Goal: Information Seeking & Learning: Compare options

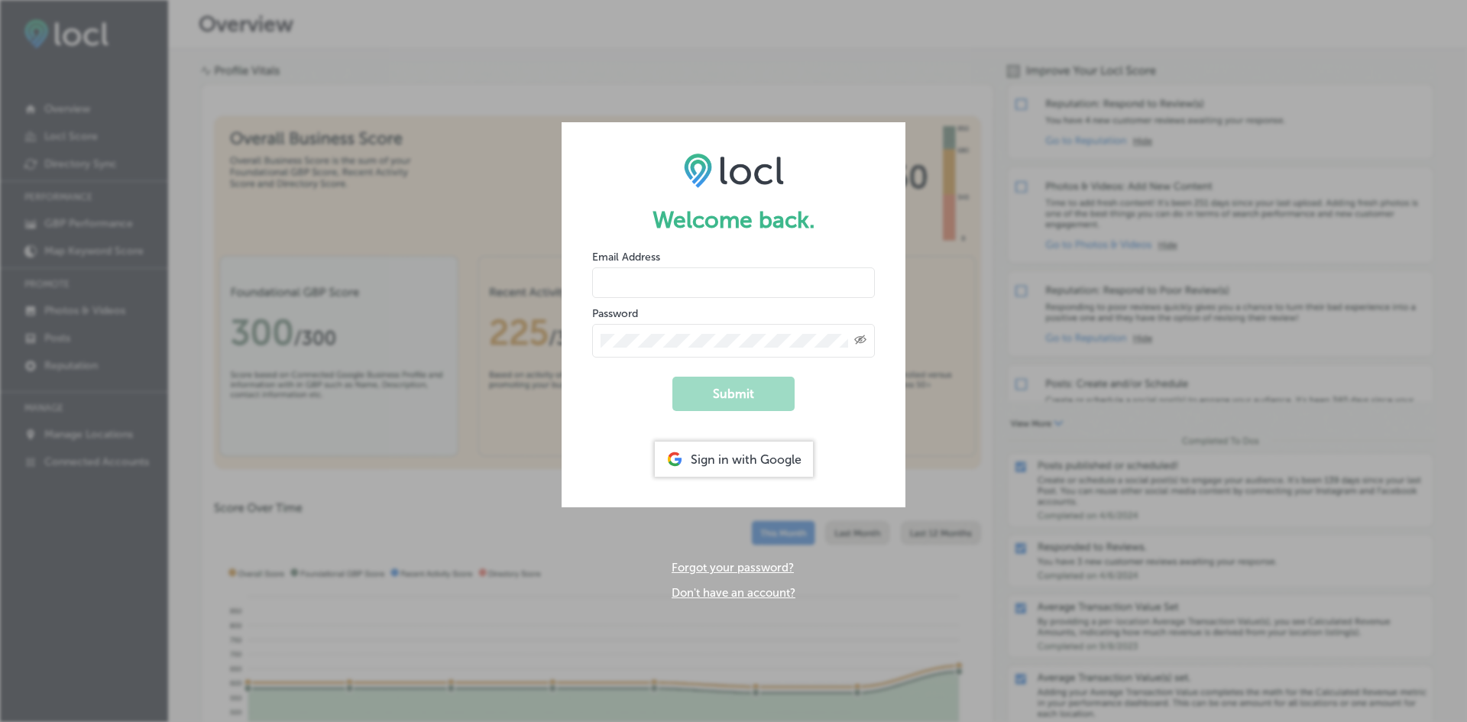
type input "[EMAIL_ADDRESS][DOMAIN_NAME]"
click at [654, 369] on form "Welcome back. Email Address [EMAIL_ADDRESS][DOMAIN_NAME] Password Created with …" at bounding box center [734, 314] width 344 height 385
click at [720, 402] on button "Submit" at bounding box center [734, 394] width 122 height 34
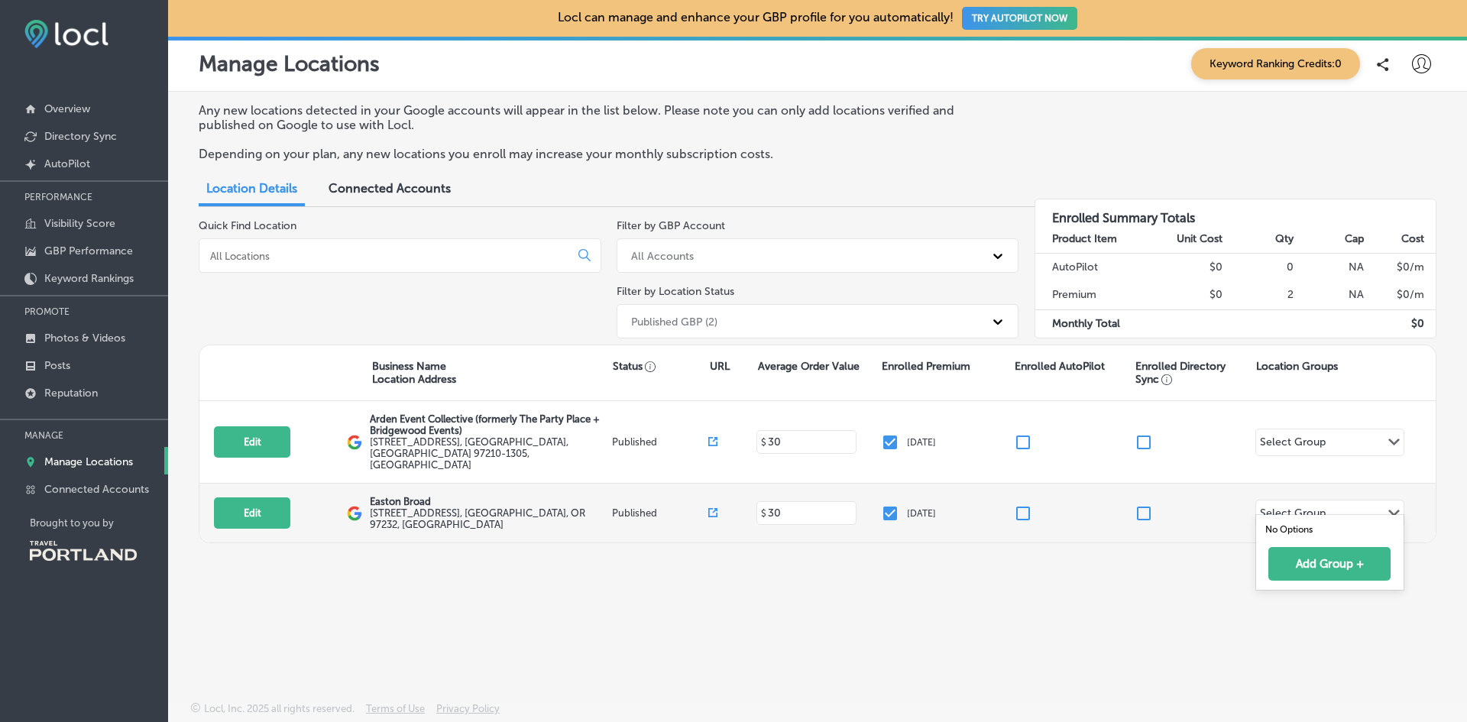
click at [1278, 507] on div "Select Group" at bounding box center [1293, 516] width 66 height 18
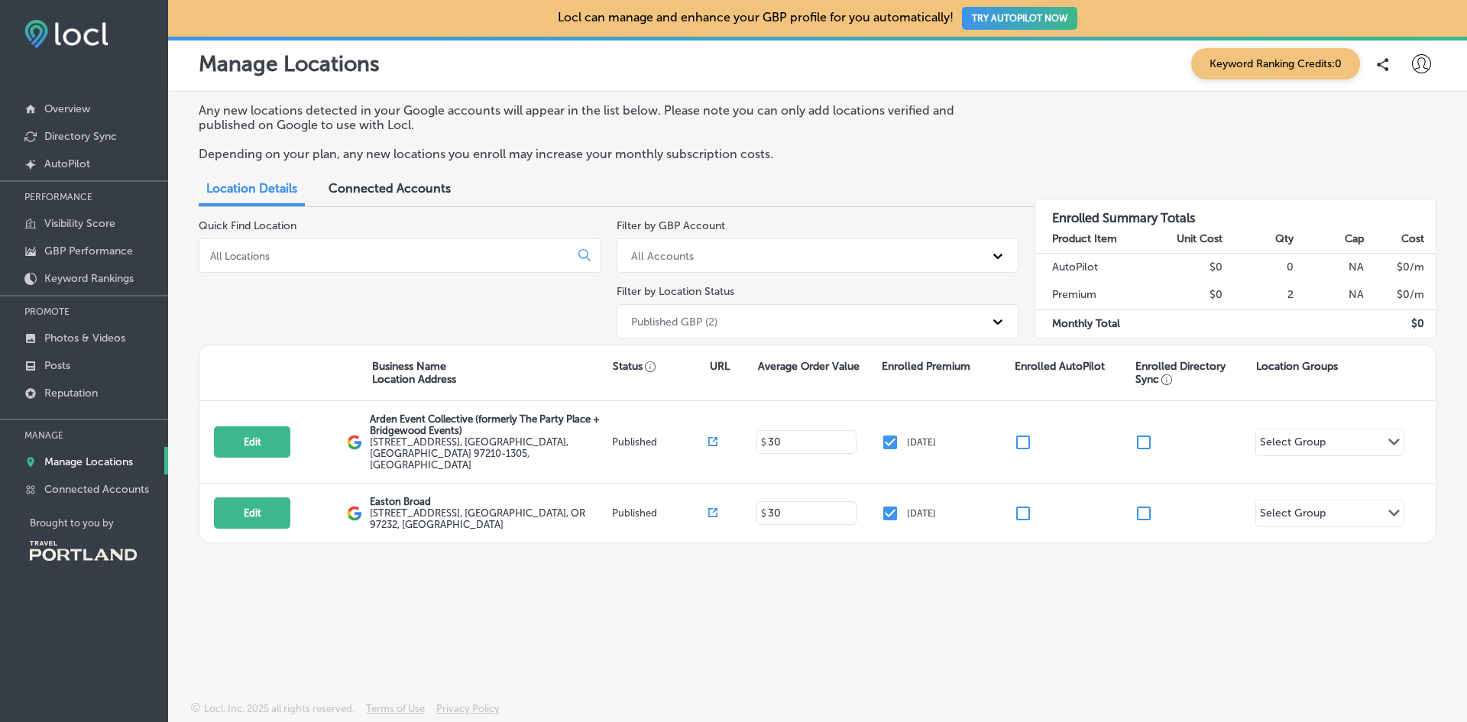
click at [1188, 562] on div "Any new locations detected in your Google accounts will appear in the list belo…" at bounding box center [817, 361] width 1299 height 538
click at [432, 199] on div "Connected Accounts" at bounding box center [389, 189] width 145 height 33
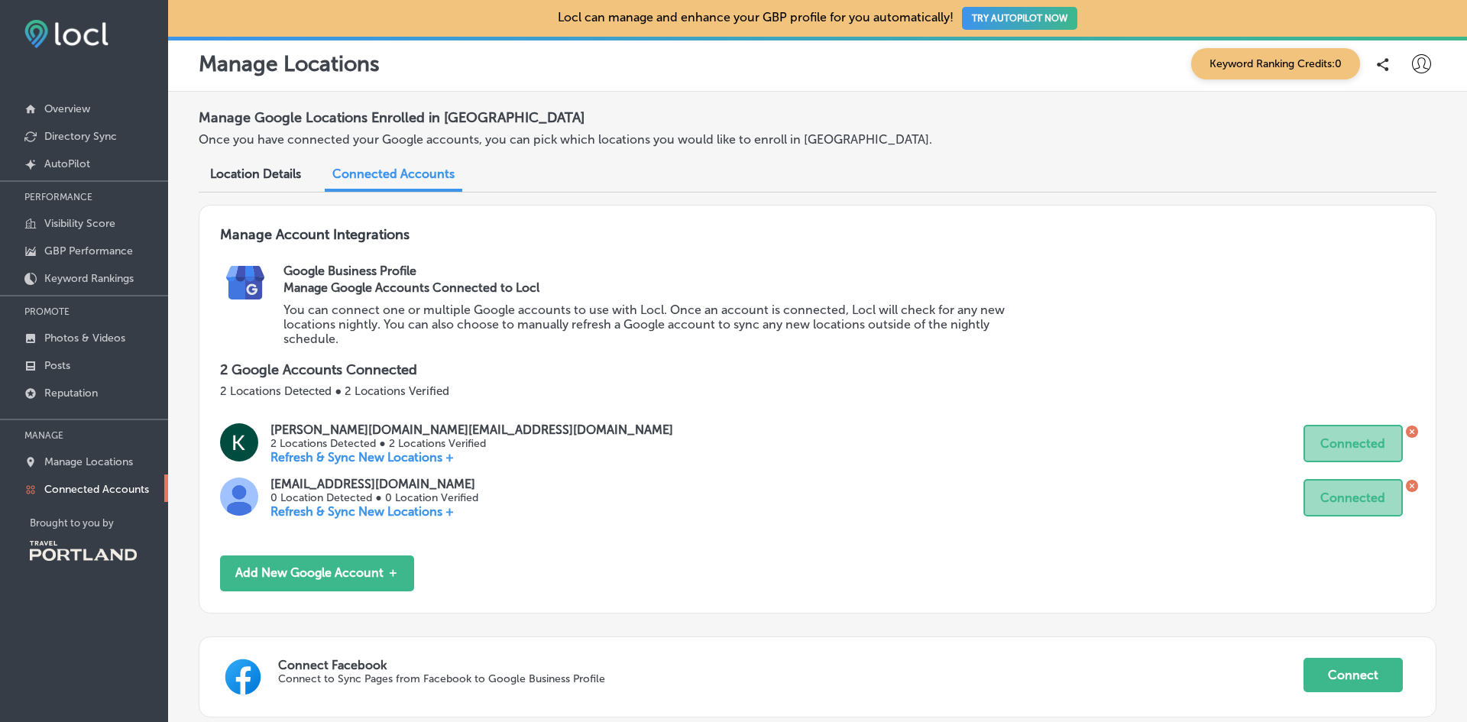
click at [284, 172] on span "Location Details" at bounding box center [255, 174] width 91 height 15
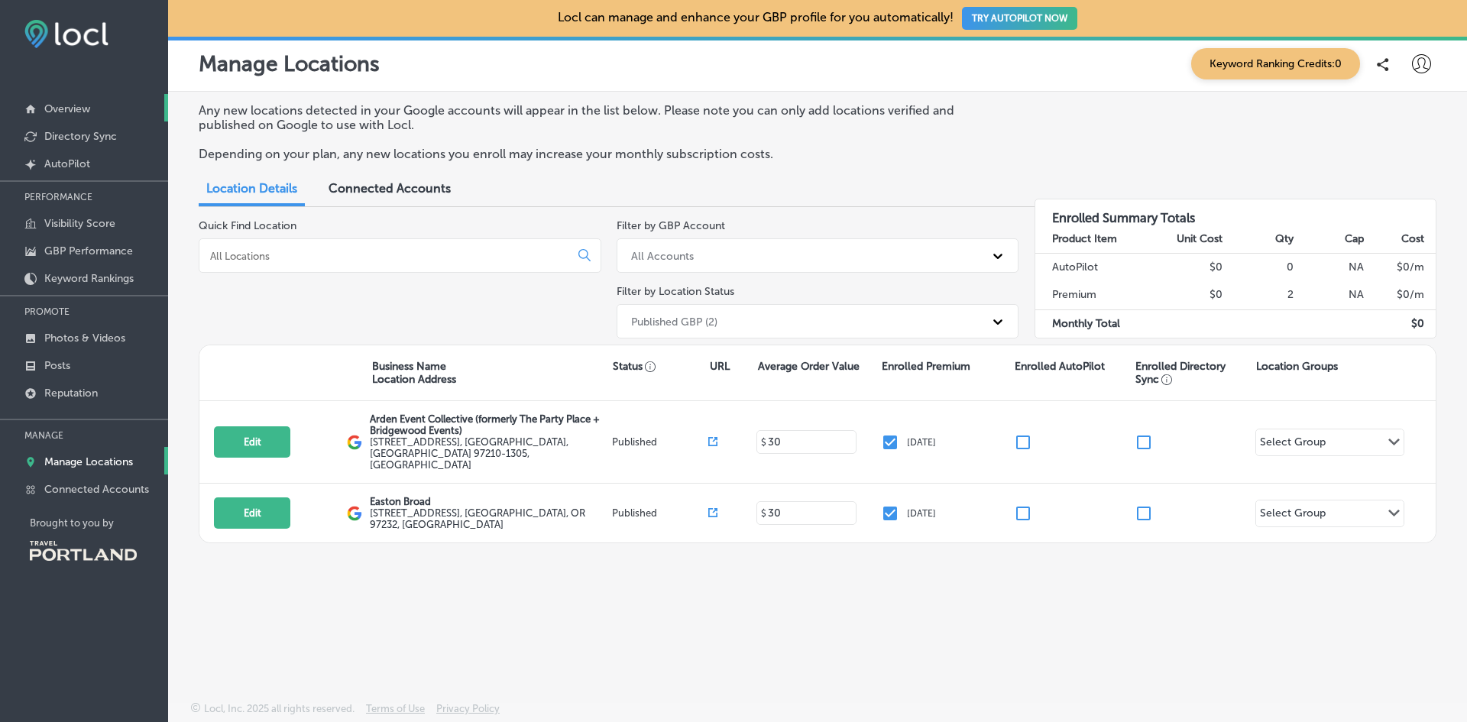
click at [89, 114] on p "Overview" at bounding box center [67, 108] width 46 height 13
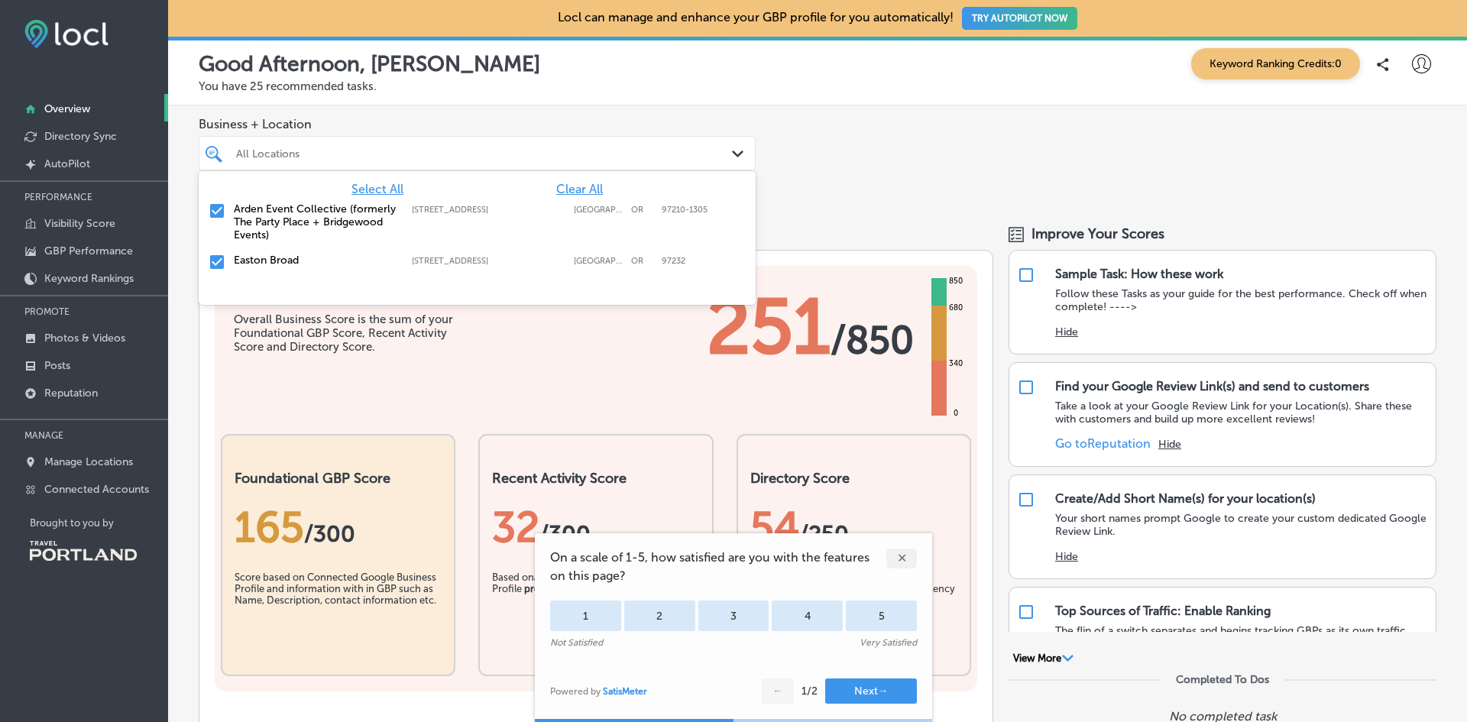
click at [263, 157] on div "All Locations" at bounding box center [485, 153] width 498 height 13
click at [258, 274] on div "[GEOGRAPHIC_DATA] [STREET_ADDRESS][GEOGRAPHIC_DATA][STREET_ADDRESS]" at bounding box center [477, 263] width 545 height 24
click at [306, 241] on label "Arden Event Collective (formerly The Party Place + Bridgewood Events)" at bounding box center [315, 222] width 163 height 39
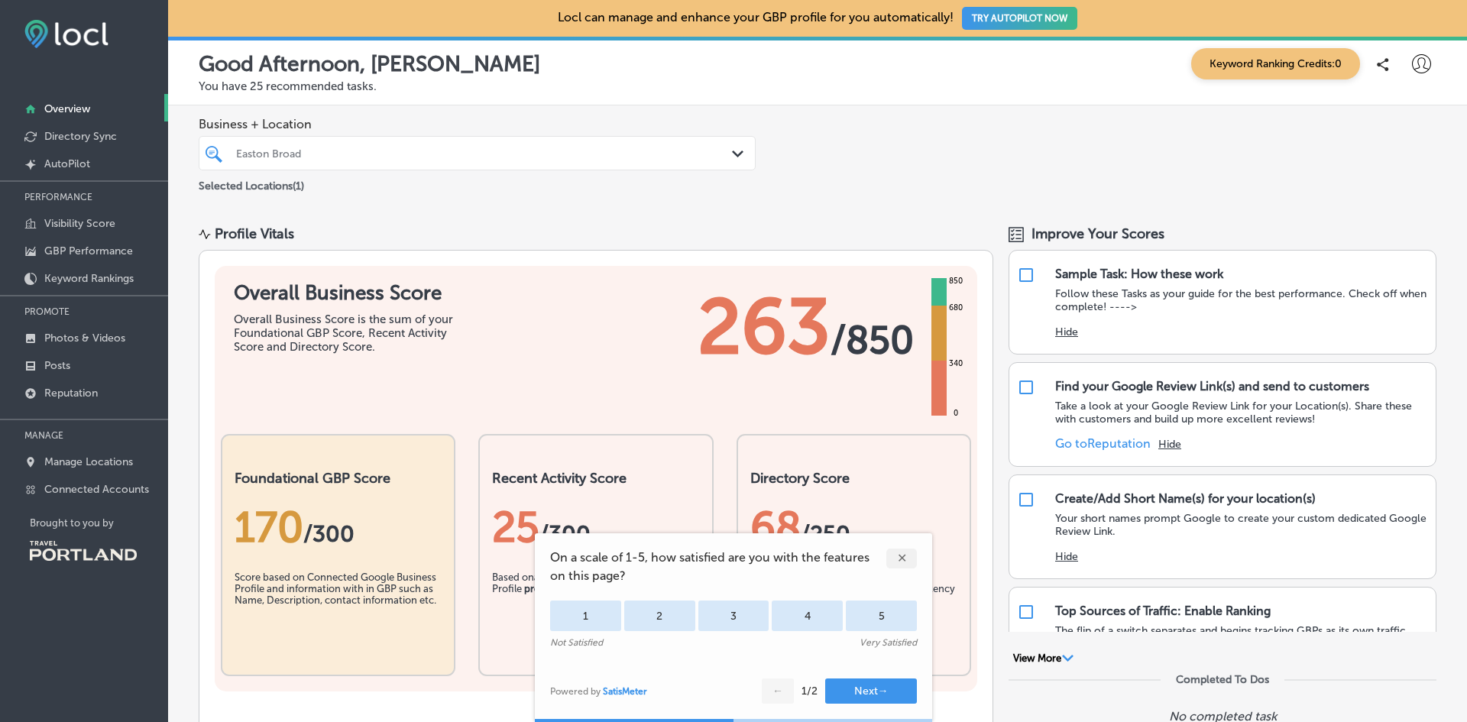
click at [793, 170] on div "Business + Location [GEOGRAPHIC_DATA] Path Created with Sketch. Selected Locati…" at bounding box center [817, 155] width 1299 height 101
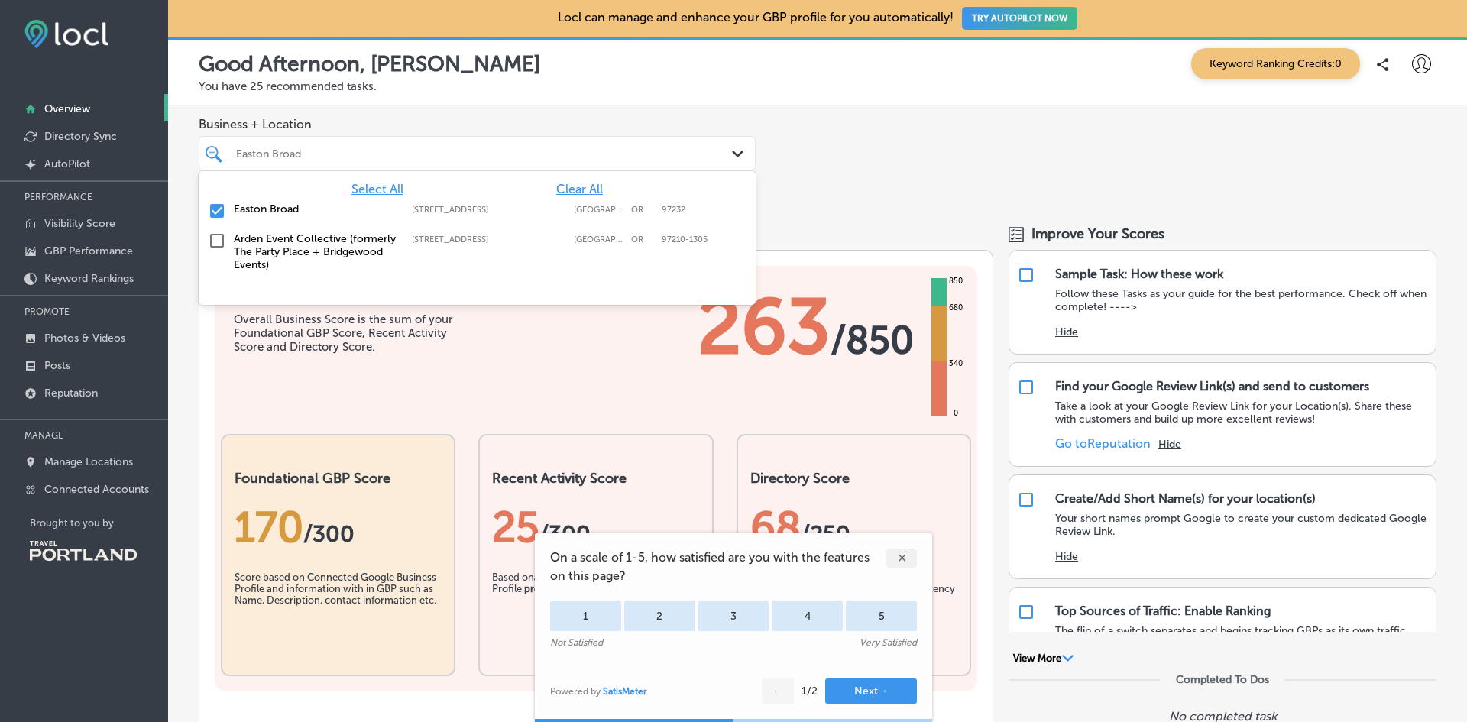
click at [720, 156] on div "Easton Broad" at bounding box center [485, 153] width 498 height 13
click at [427, 267] on div "Arden Event Collective (formerly The Party Place + Bridgewood Events) [STREET_A…" at bounding box center [437, 251] width 407 height 39
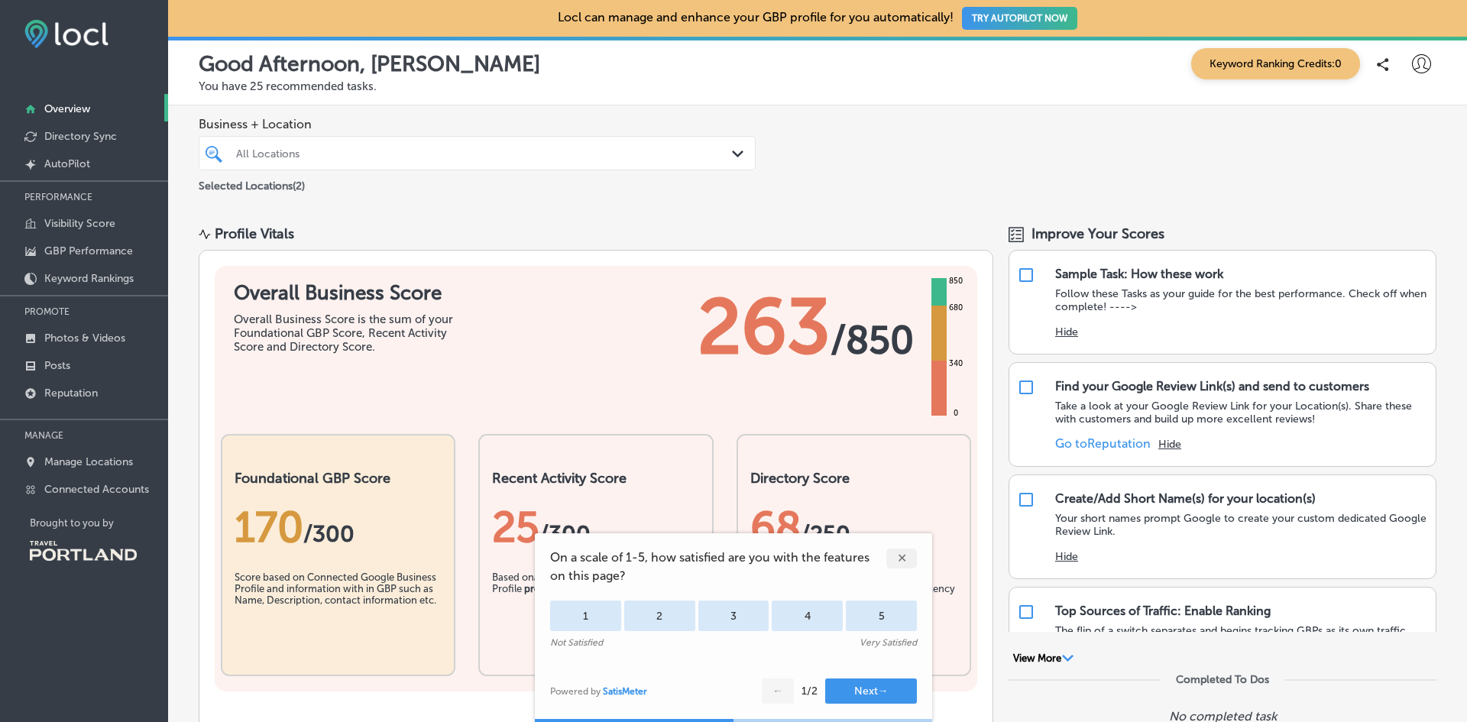
click at [830, 228] on div "Profile Vitals" at bounding box center [596, 233] width 795 height 17
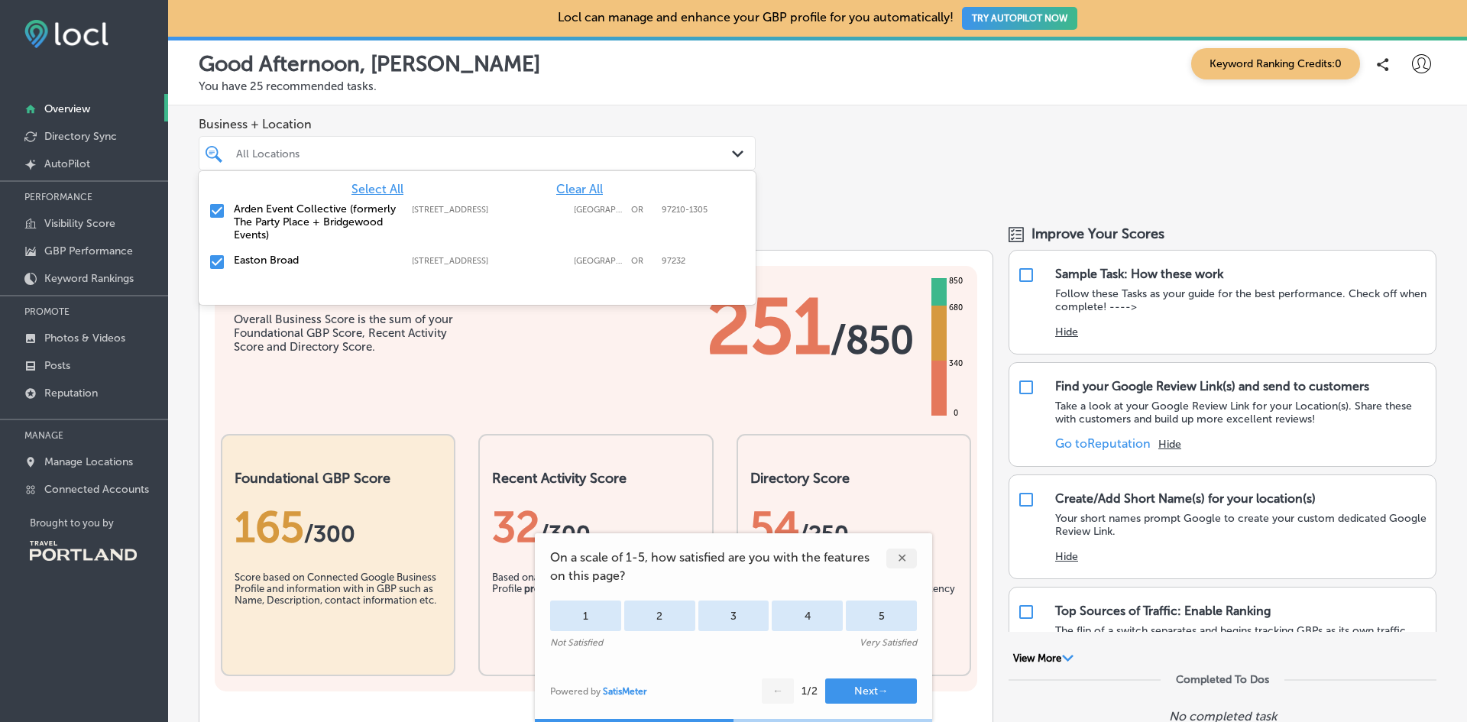
click at [621, 166] on div "All Locations Path Created with Sketch." at bounding box center [477, 153] width 557 height 34
click at [372, 267] on div "[GEOGRAPHIC_DATA] [STREET_ADDRESS][GEOGRAPHIC_DATA][STREET_ADDRESS]" at bounding box center [437, 260] width 407 height 13
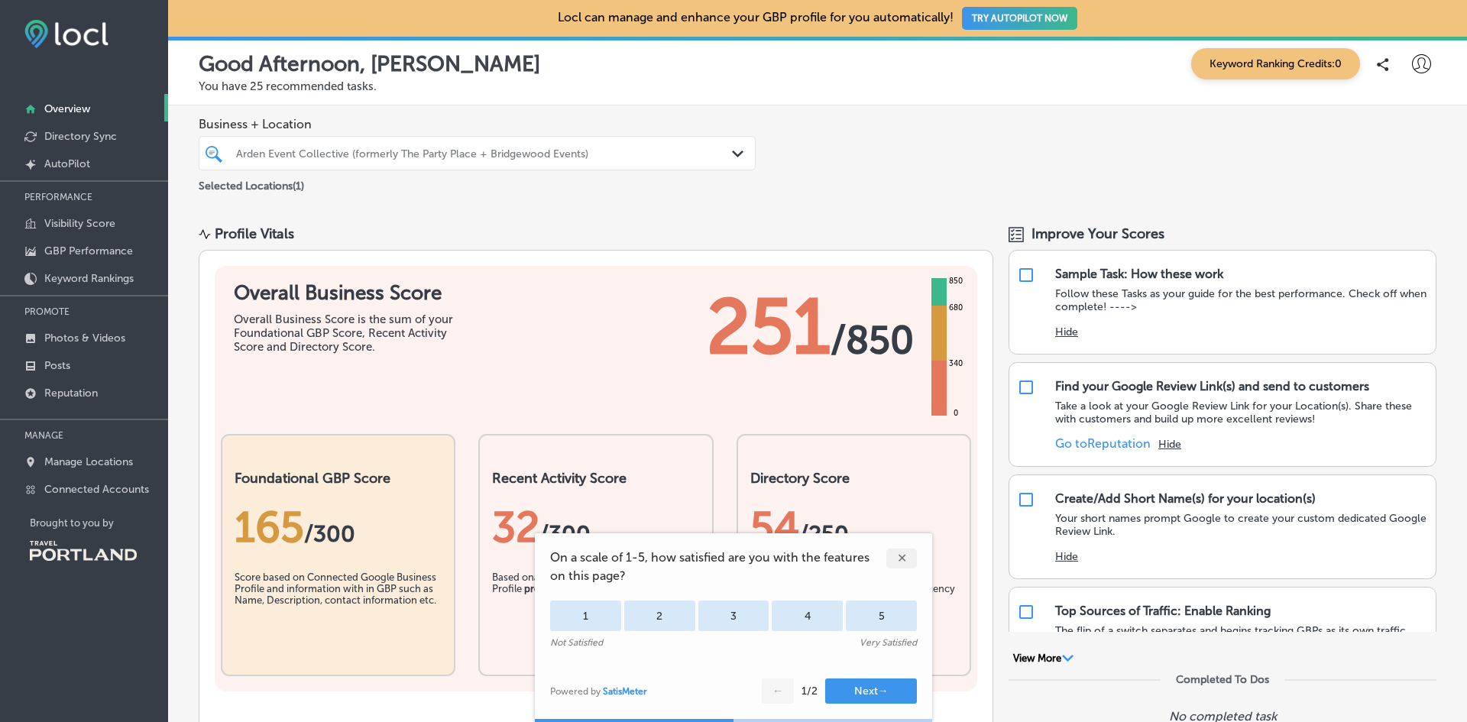
click at [846, 166] on div "Business + Location Arden Event Collective (formerly The Party Place + Bridgewo…" at bounding box center [817, 155] width 1299 height 101
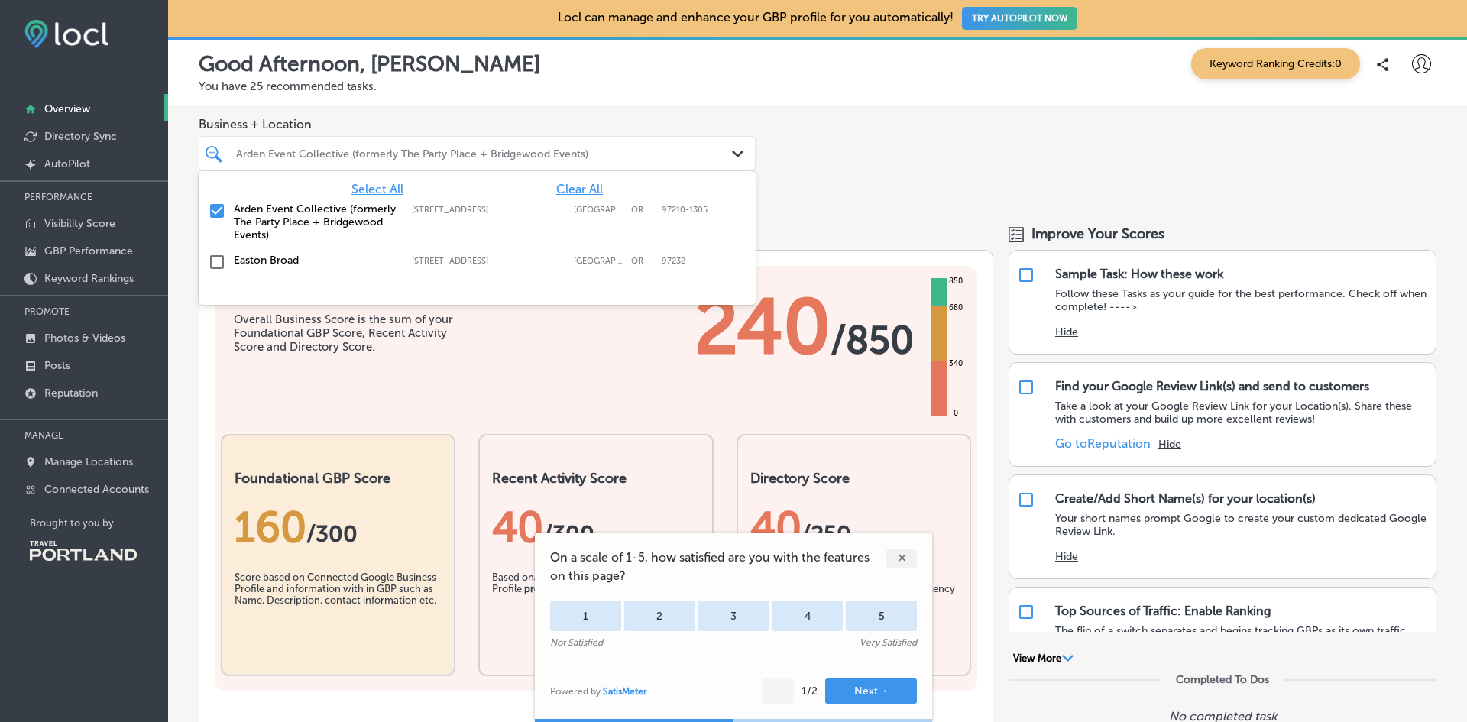
click at [675, 154] on div "Arden Event Collective (formerly The Party Place + Bridgewood Events)" at bounding box center [485, 153] width 498 height 13
click at [336, 277] on div "[GEOGRAPHIC_DATA] [STREET_ADDRESS][GEOGRAPHIC_DATA][STREET_ADDRESS]" at bounding box center [477, 263] width 557 height 30
click at [337, 239] on label "Arden Event Collective (formerly The Party Place + Bridgewood Events)" at bounding box center [315, 222] width 163 height 39
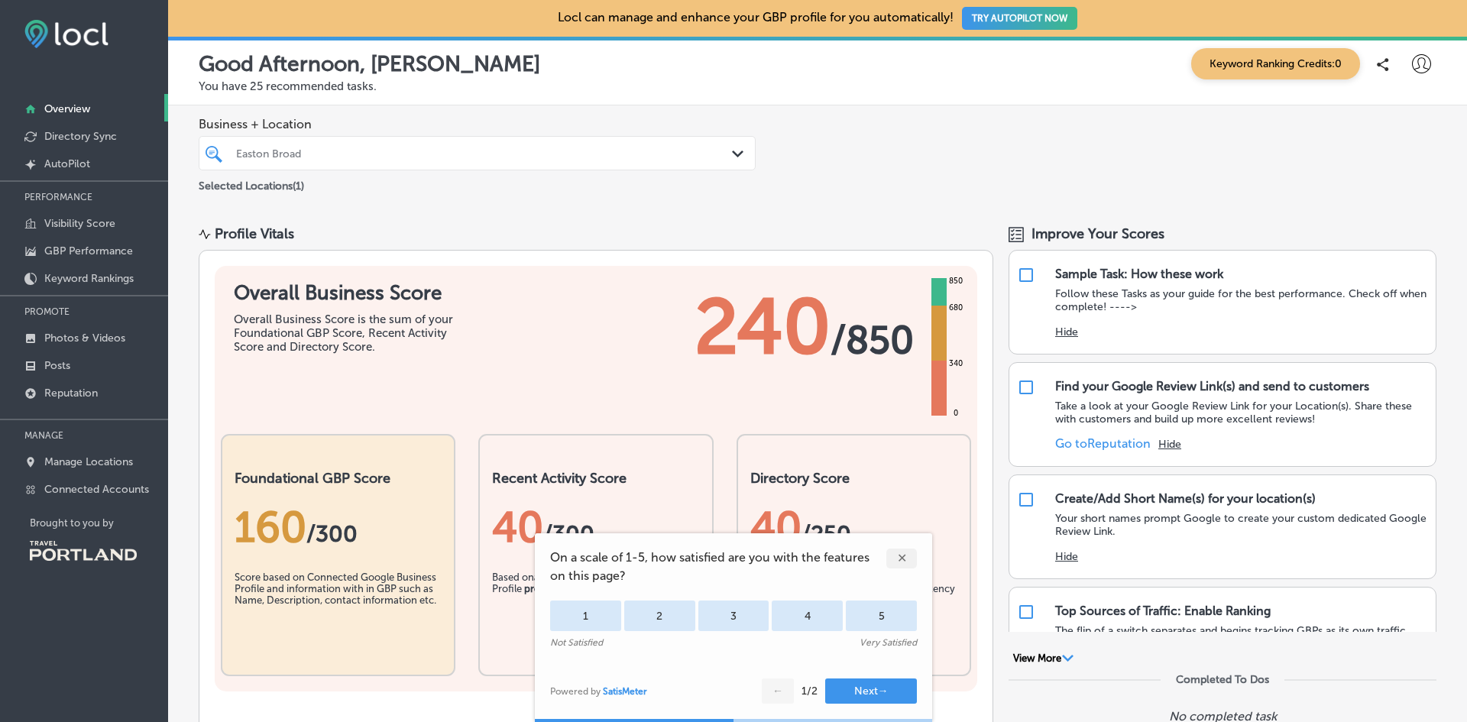
click at [817, 202] on div "Business + Location [GEOGRAPHIC_DATA] Path Created with Sketch. Selected Locati…" at bounding box center [817, 155] width 1299 height 101
click at [902, 563] on div "✕" at bounding box center [902, 559] width 31 height 20
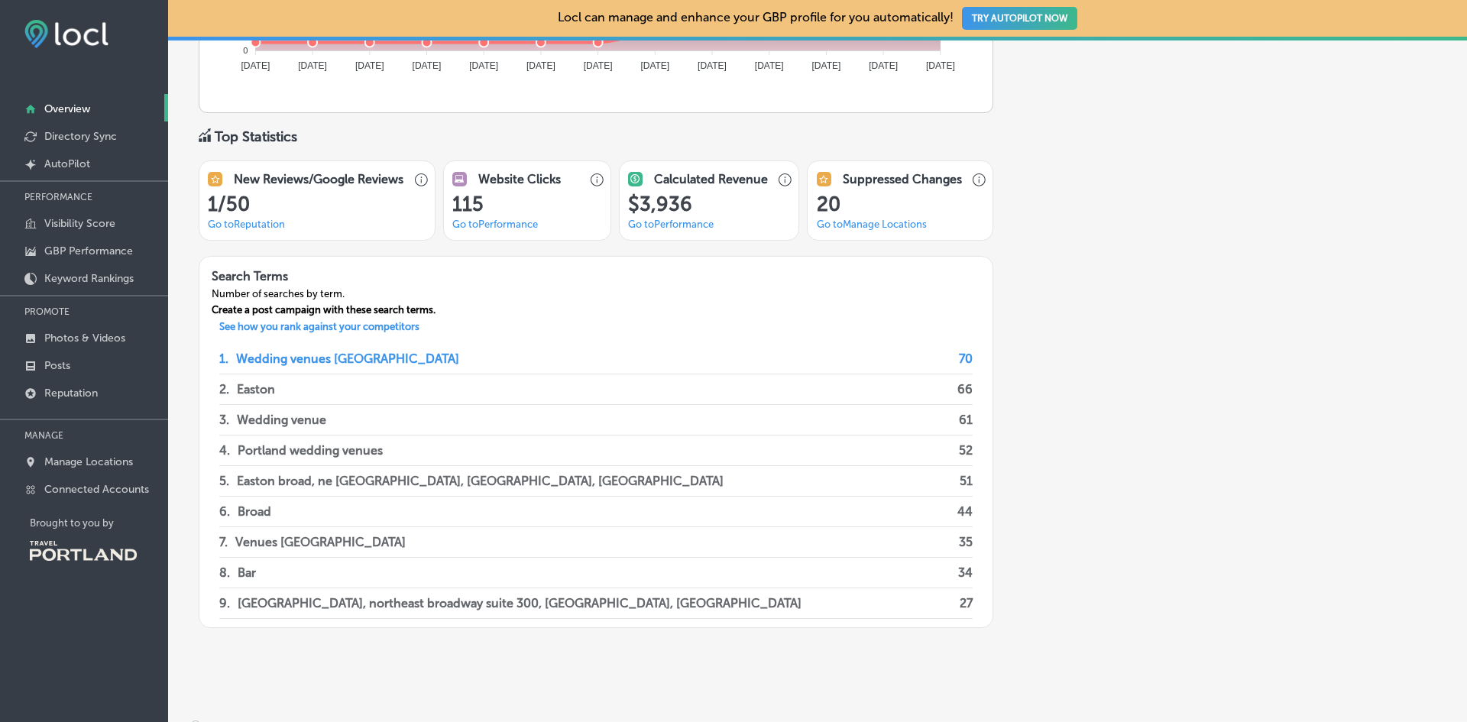
scroll to position [1125, 0]
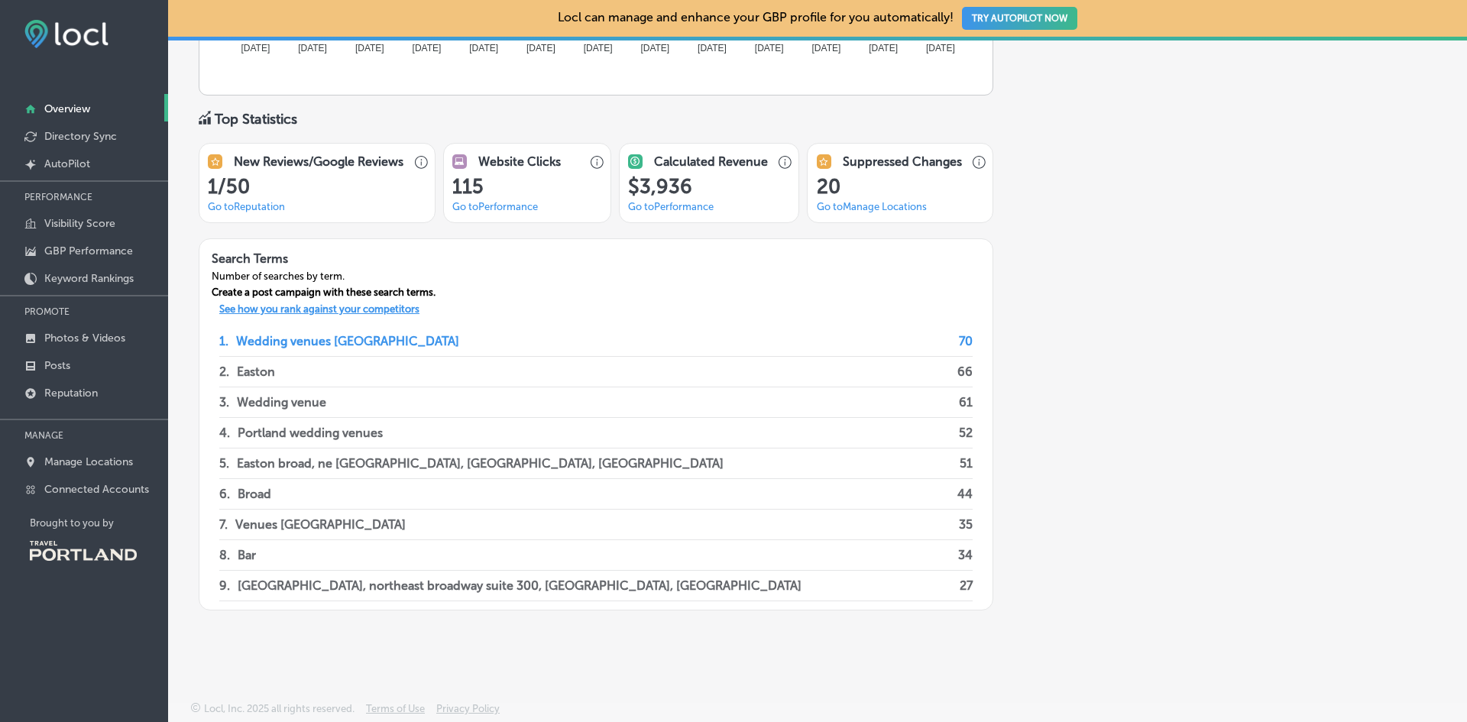
click at [389, 310] on p "See how you rank against your competitors" at bounding box center [319, 311] width 225 height 16
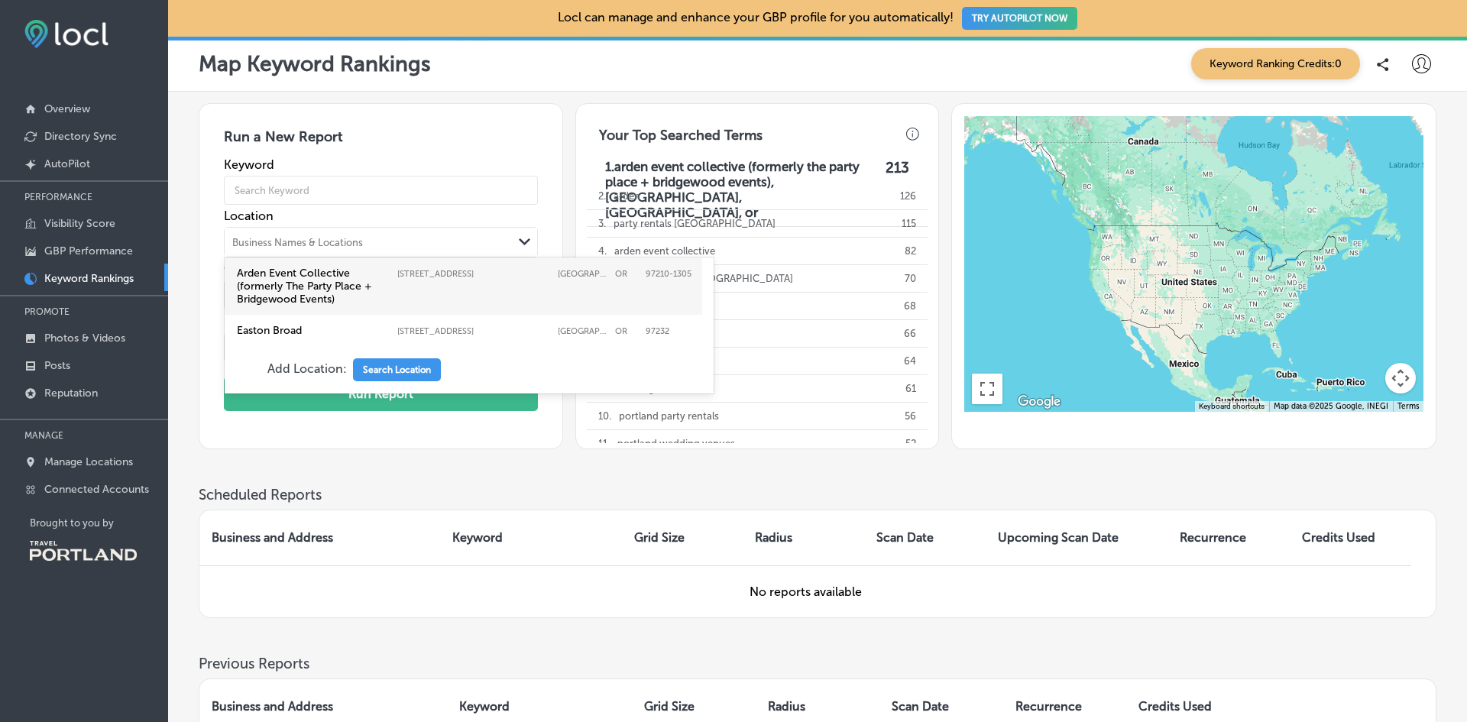
click at [377, 240] on div "Business Names & Locations" at bounding box center [368, 242] width 287 height 23
click at [343, 325] on label "Easton Broad" at bounding box center [313, 330] width 153 height 13
